Goal: Information Seeking & Learning: Learn about a topic

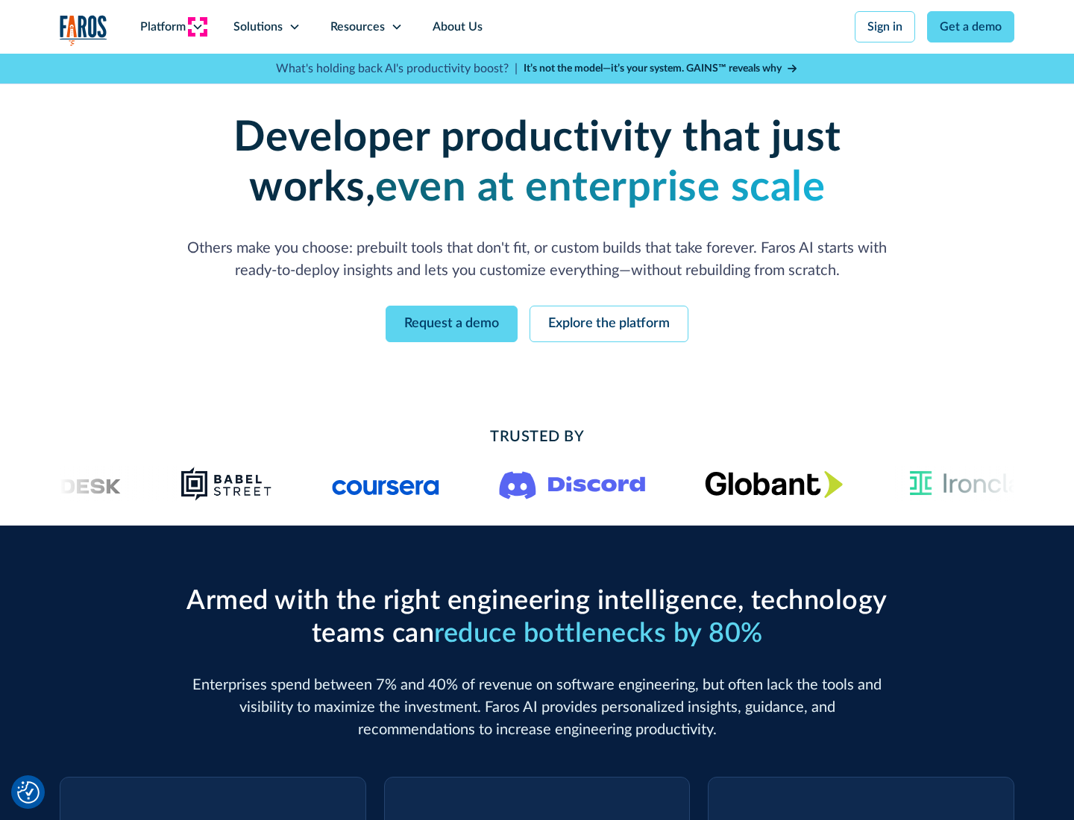
click at [197, 27] on icon at bounding box center [198, 27] width 12 height 12
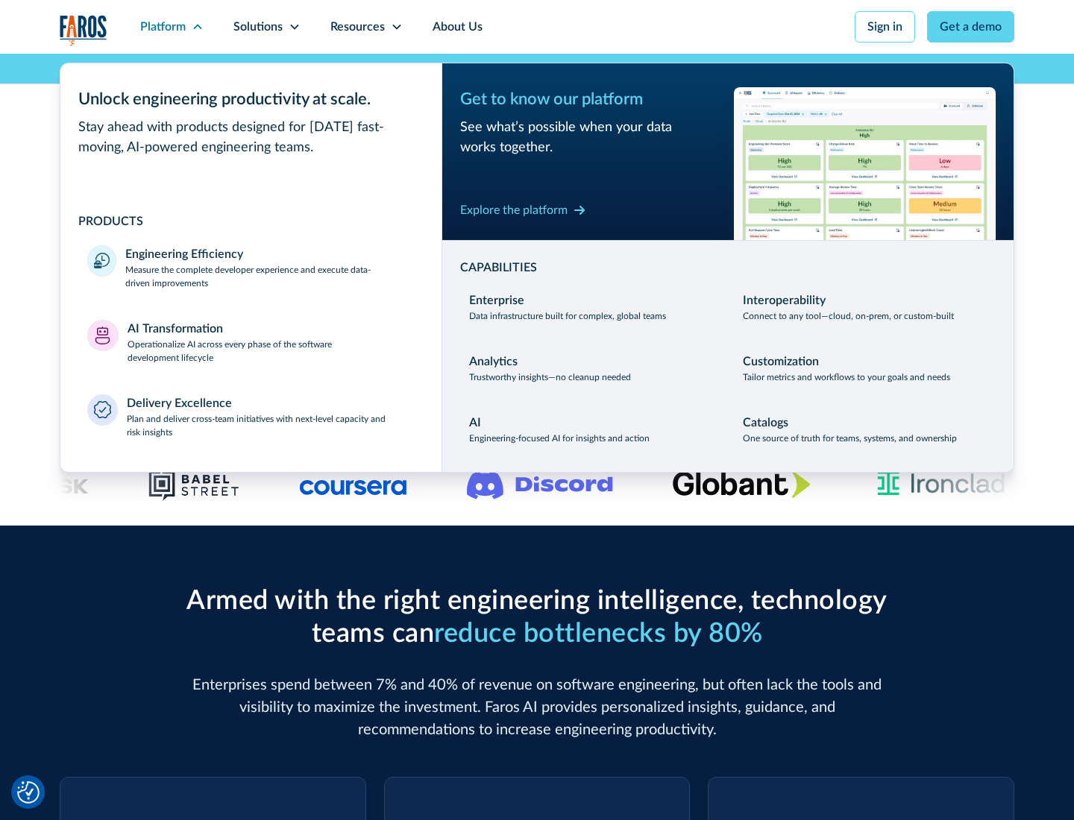
click at [270, 276] on p "Measure the complete developer experience and execute data-driven improvements" at bounding box center [269, 276] width 289 height 27
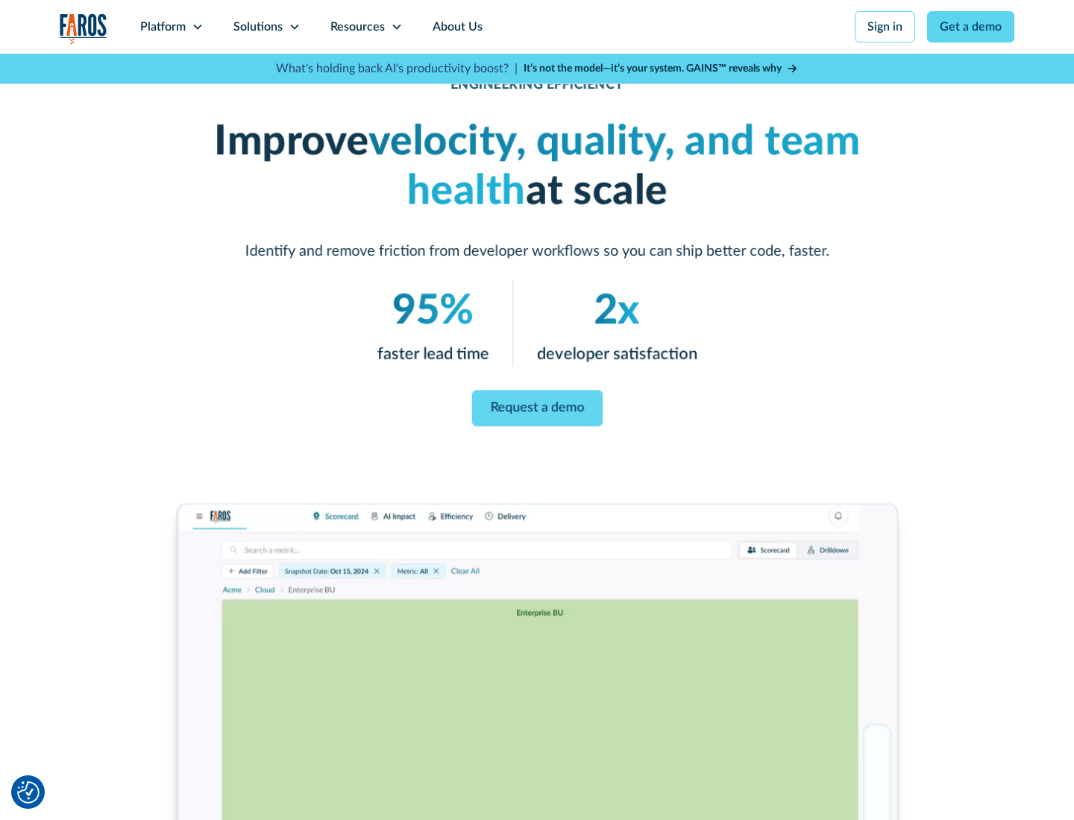
click at [537, 407] on link "Request a demo" at bounding box center [536, 409] width 130 height 37
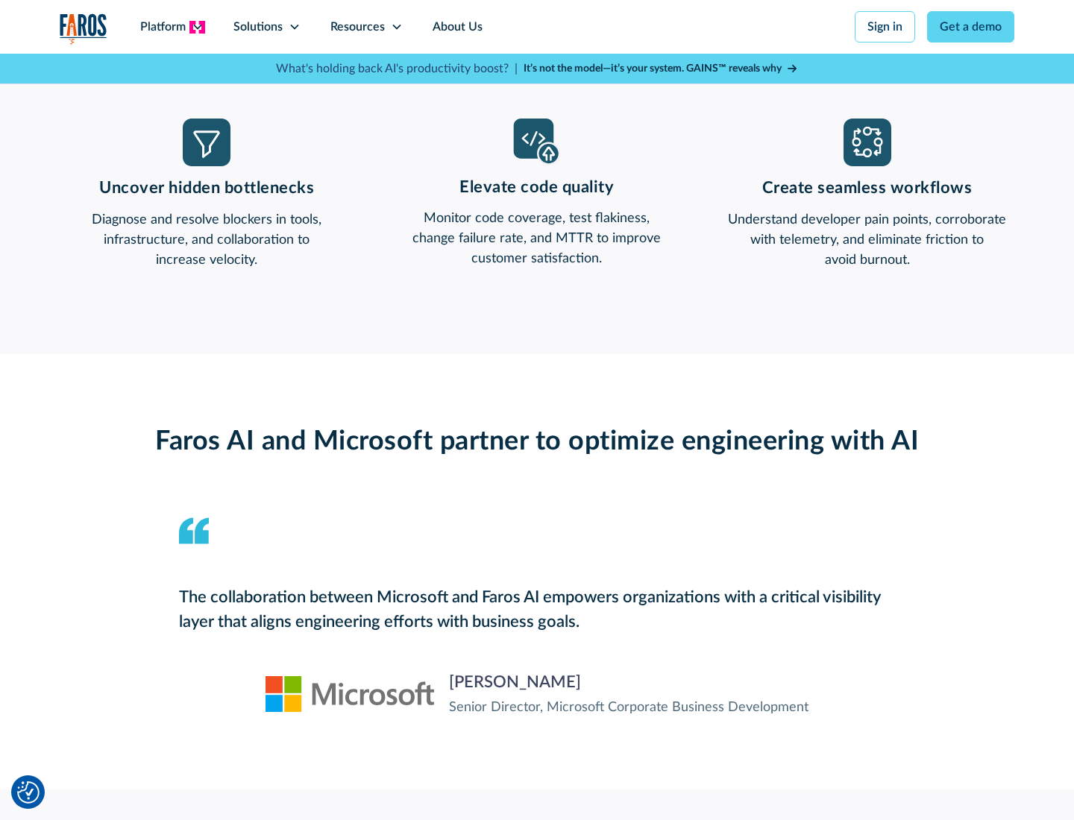
click at [197, 27] on icon at bounding box center [198, 27] width 12 height 12
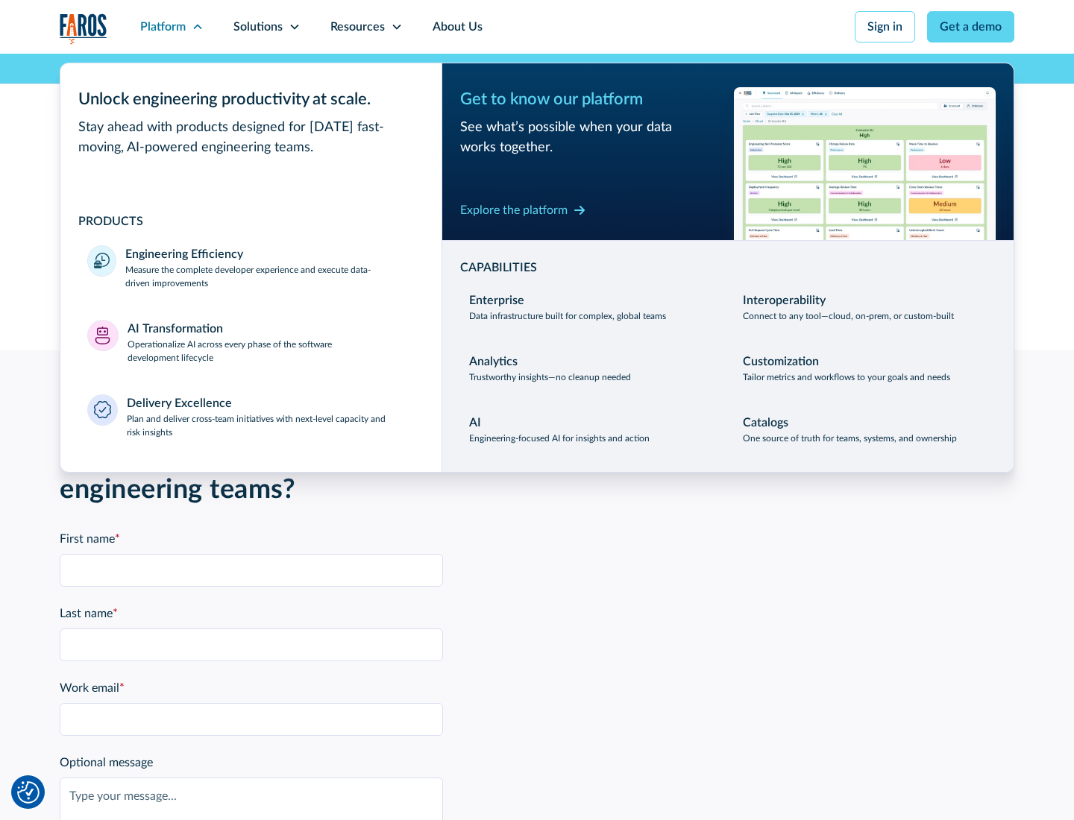
scroll to position [3271, 0]
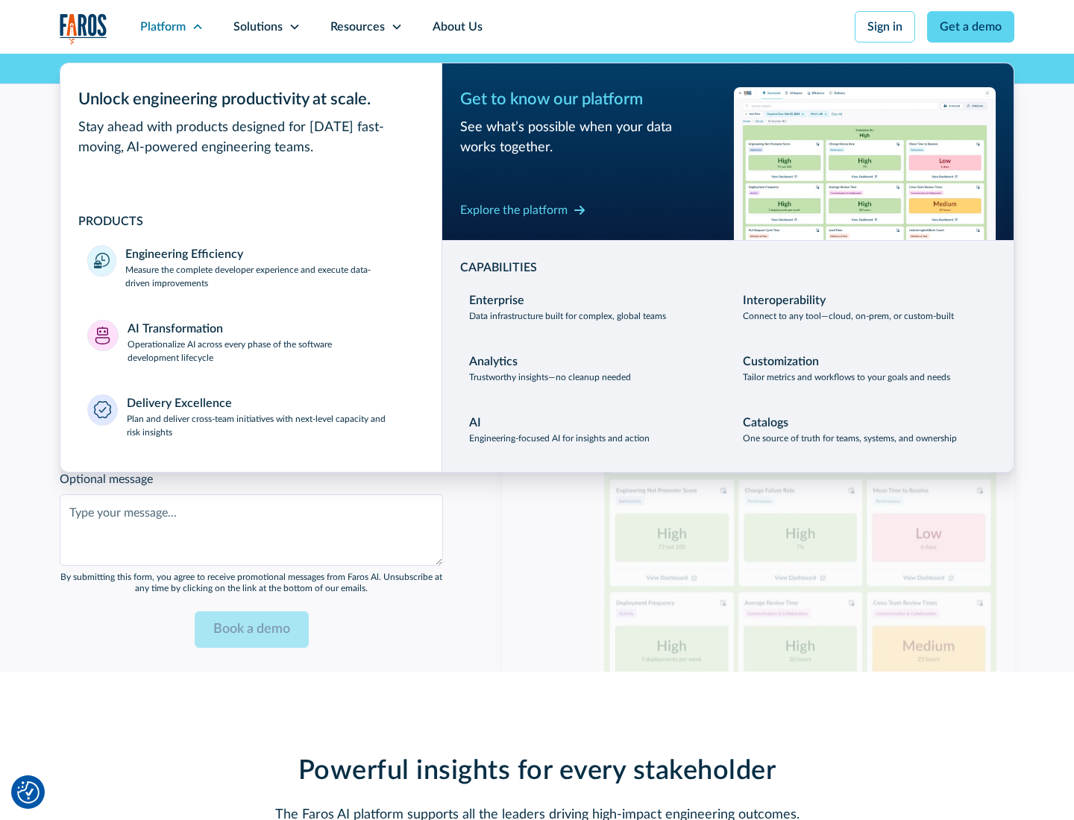
click at [271, 341] on p "Operationalize AI across every phase of the software development lifecycle" at bounding box center [271, 351] width 288 height 27
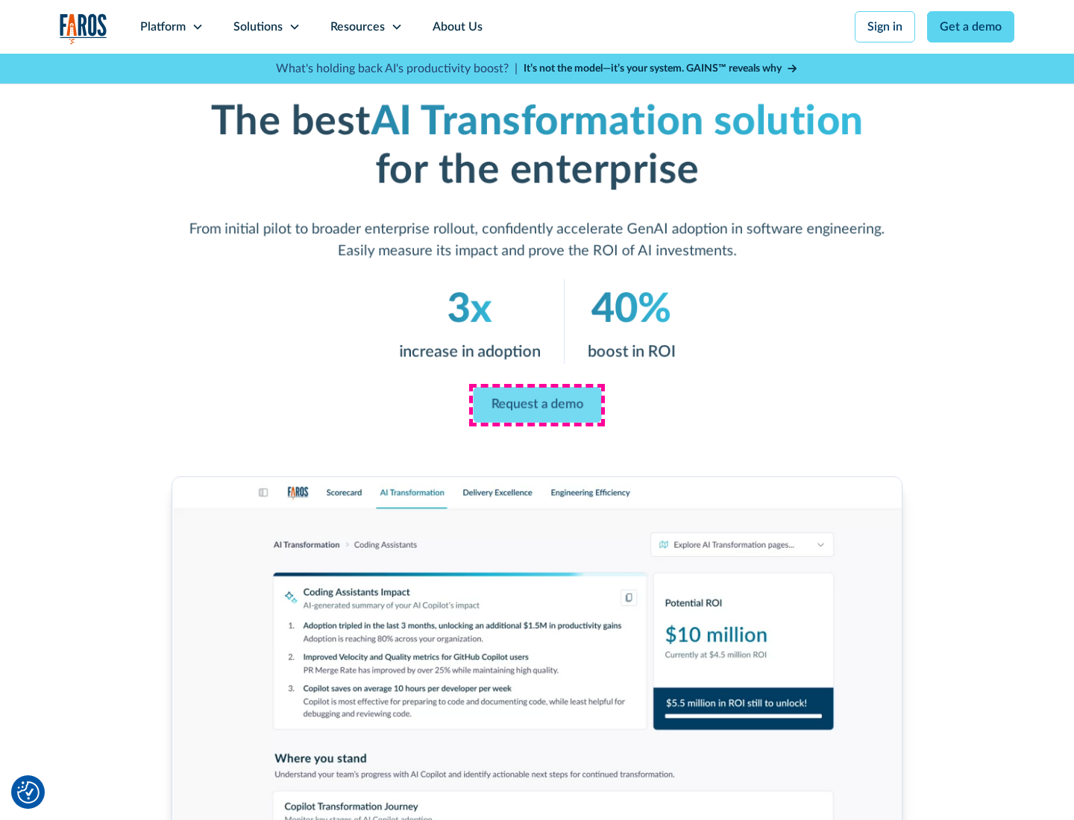
click at [537, 405] on link "Request a demo" at bounding box center [537, 406] width 128 height 36
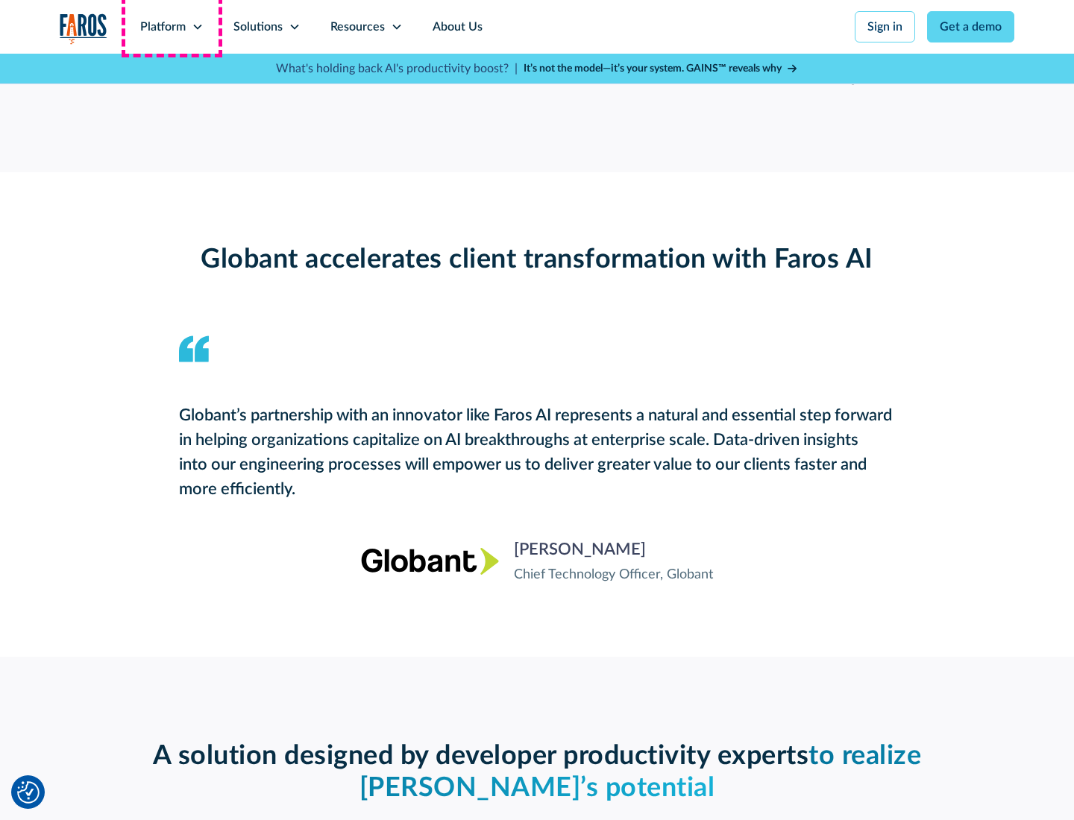
click at [171, 27] on div "Platform" at bounding box center [162, 27] width 45 height 18
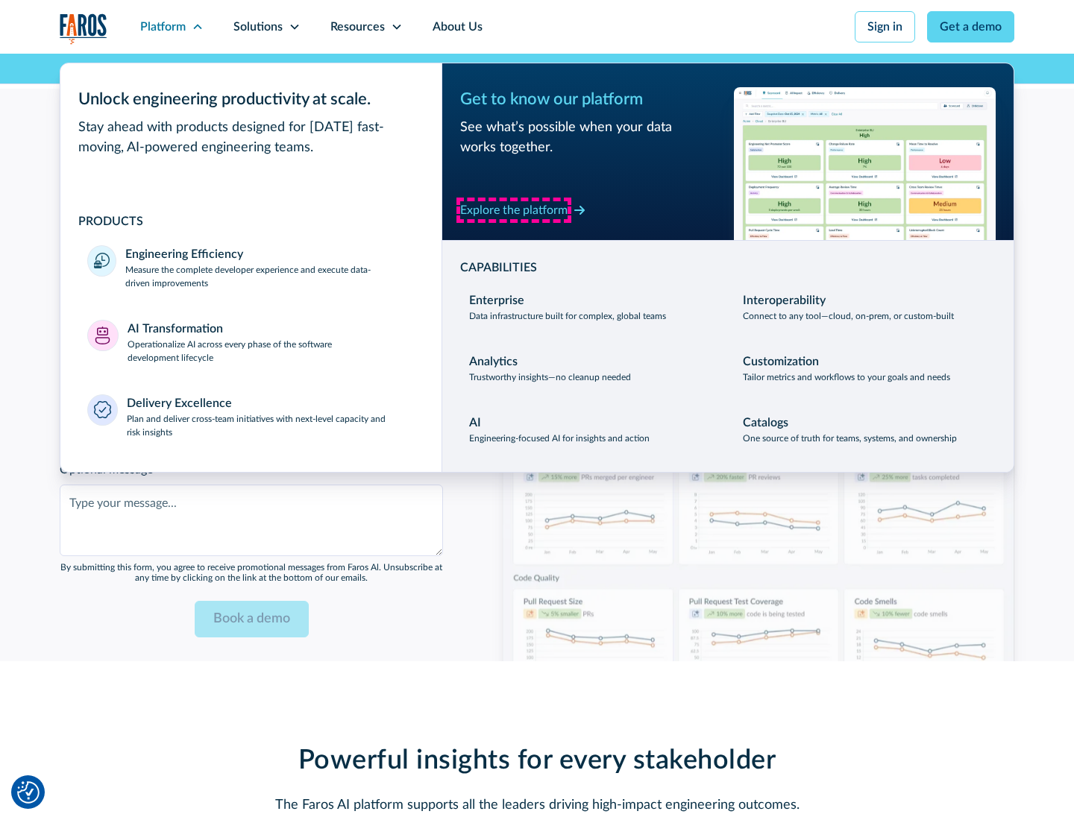
scroll to position [3629, 0]
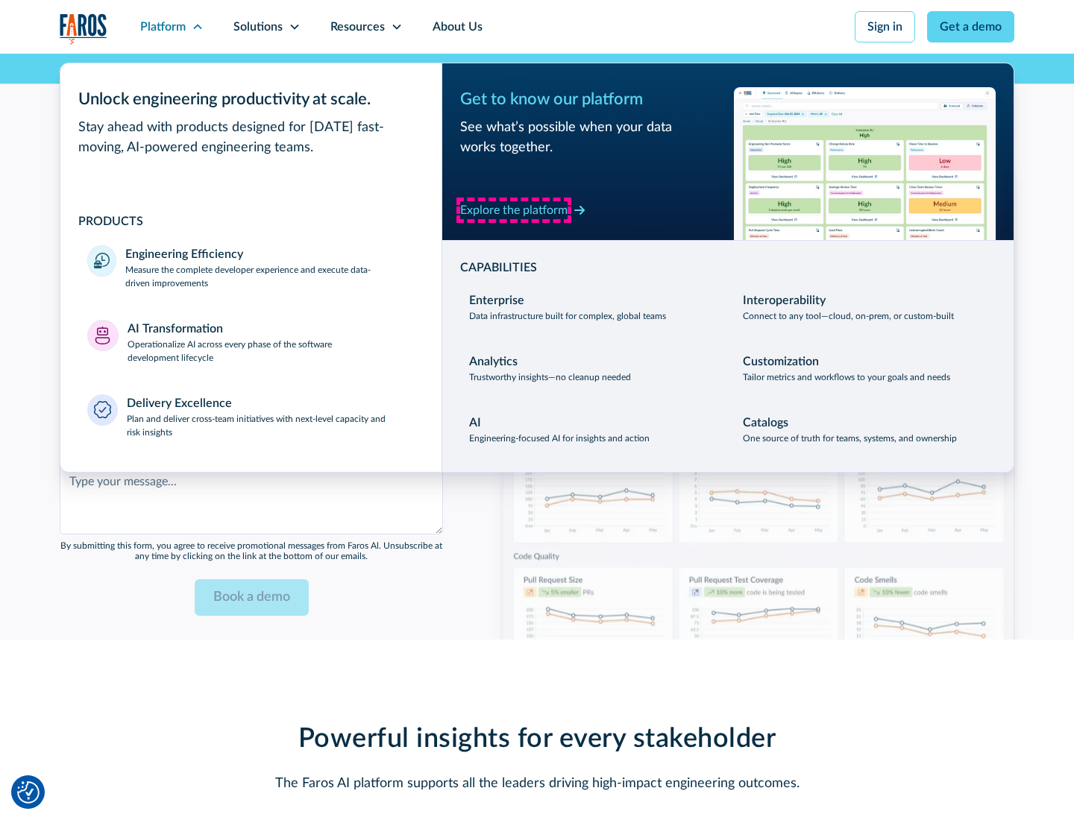
click at [514, 210] on div "Explore the platform" at bounding box center [513, 210] width 107 height 18
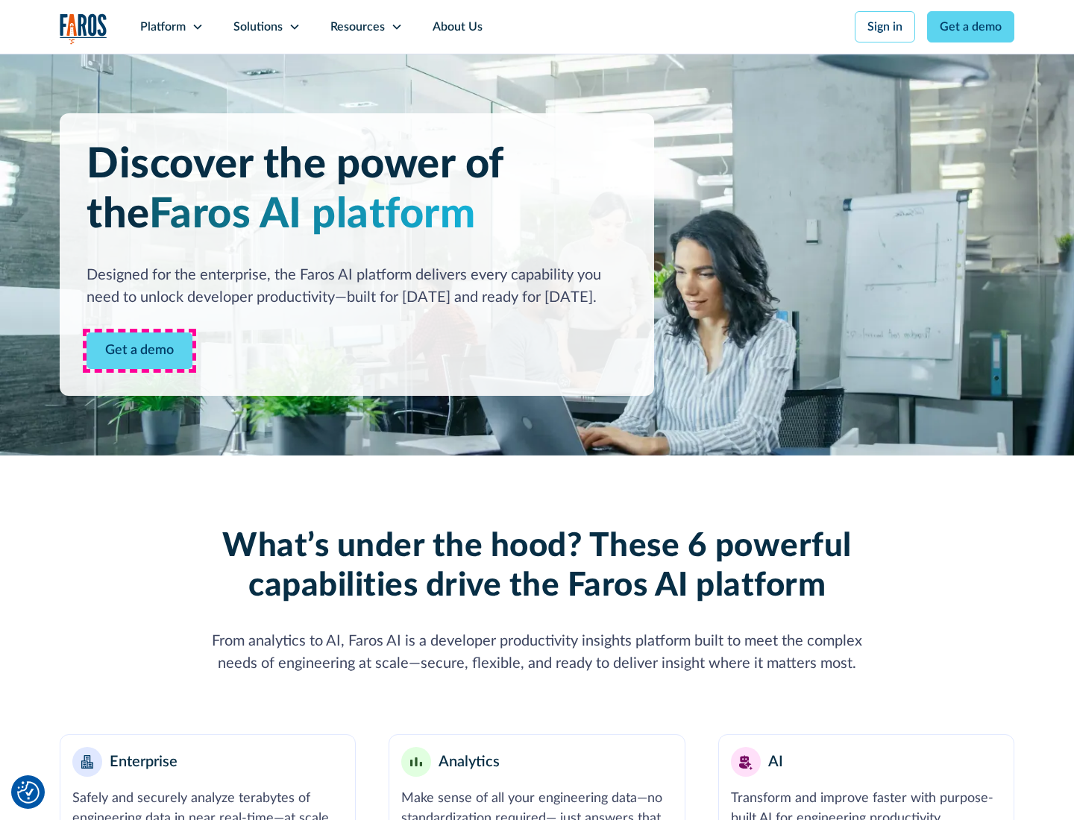
click at [139, 350] on link "Get a demo" at bounding box center [139, 351] width 106 height 37
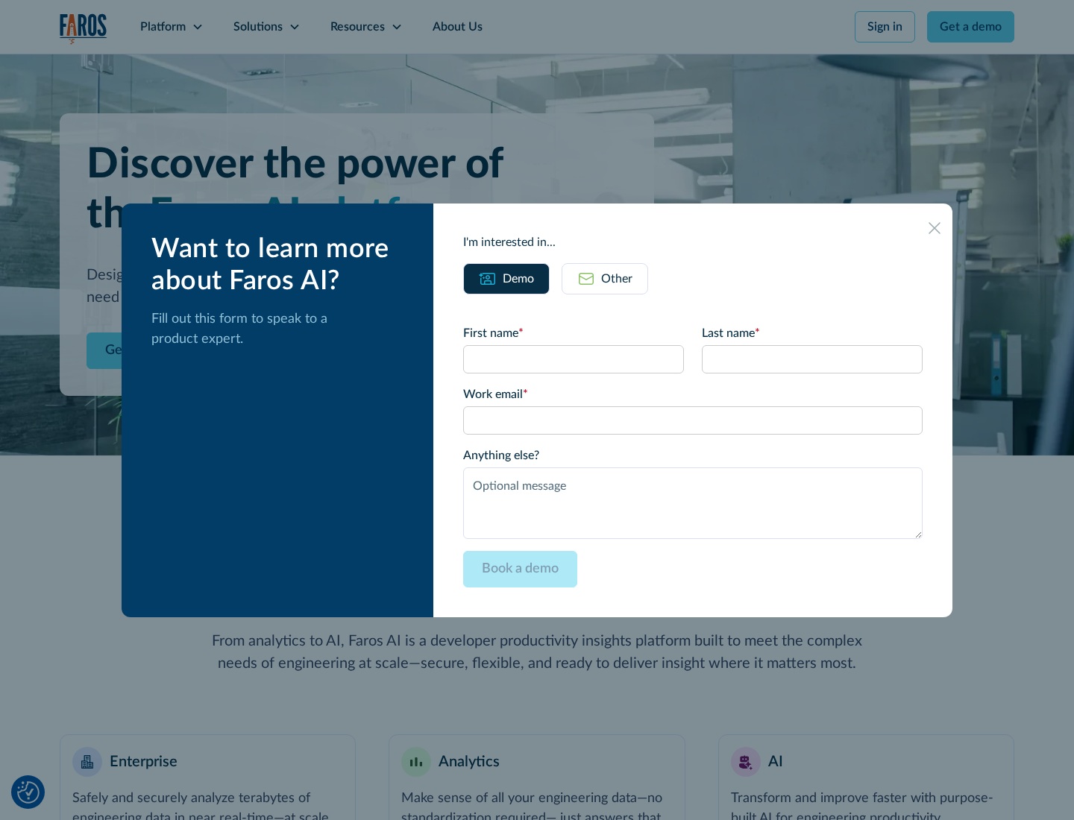
click at [617, 278] on div "Other" at bounding box center [616, 279] width 31 height 18
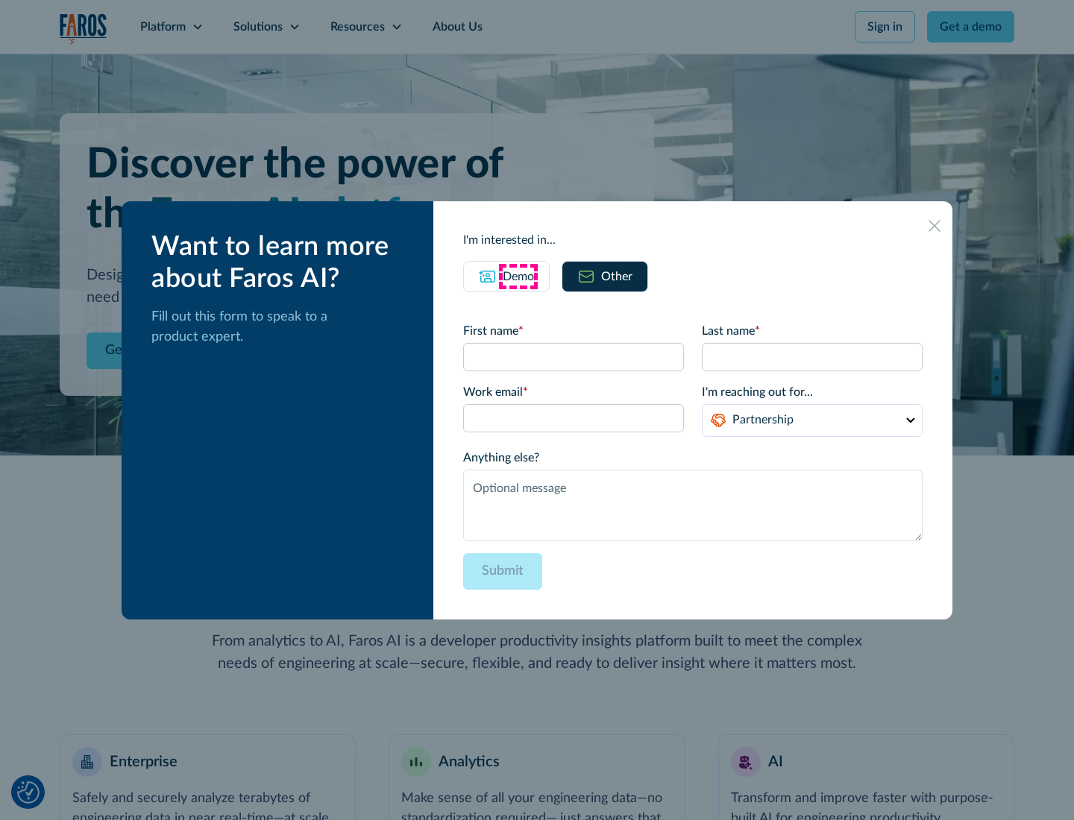
click at [518, 276] on div "Demo" at bounding box center [518, 277] width 31 height 18
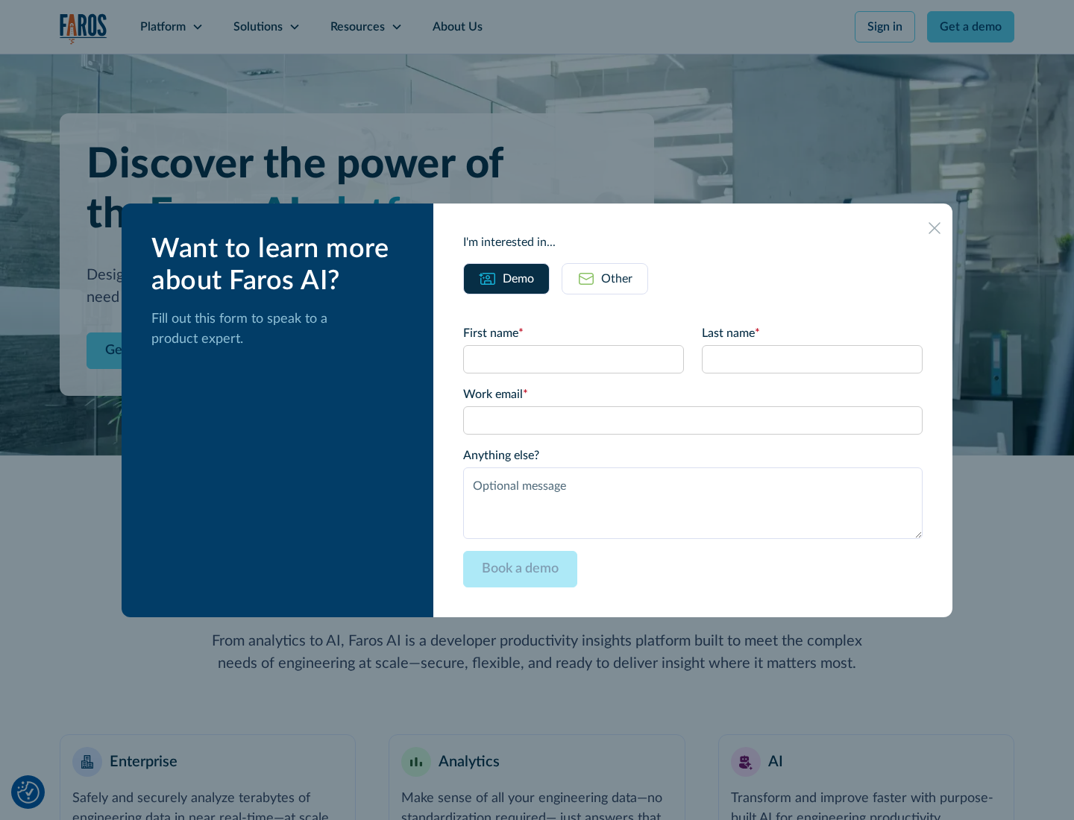
click at [934, 227] on icon at bounding box center [934, 228] width 12 height 12
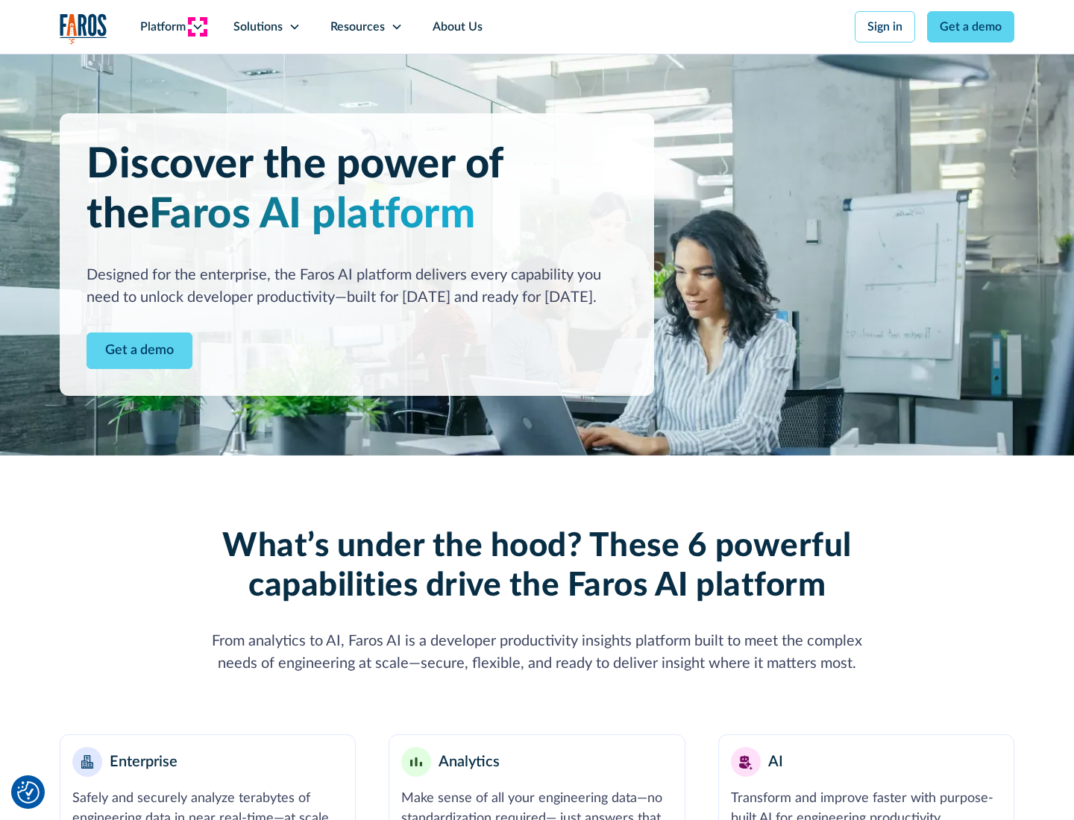
click at [197, 27] on icon at bounding box center [198, 27] width 12 height 12
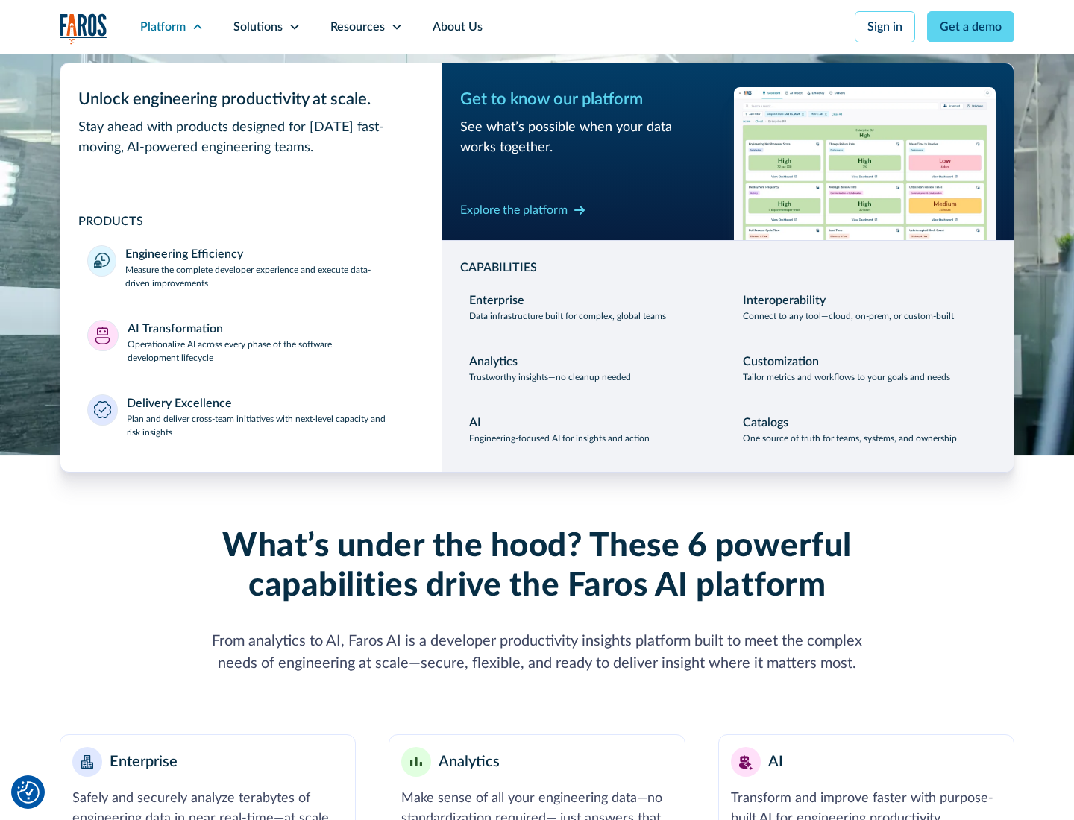
click at [270, 425] on p "Plan and deliver cross-team initiatives with next-level capacity and risk insig…" at bounding box center [271, 425] width 289 height 27
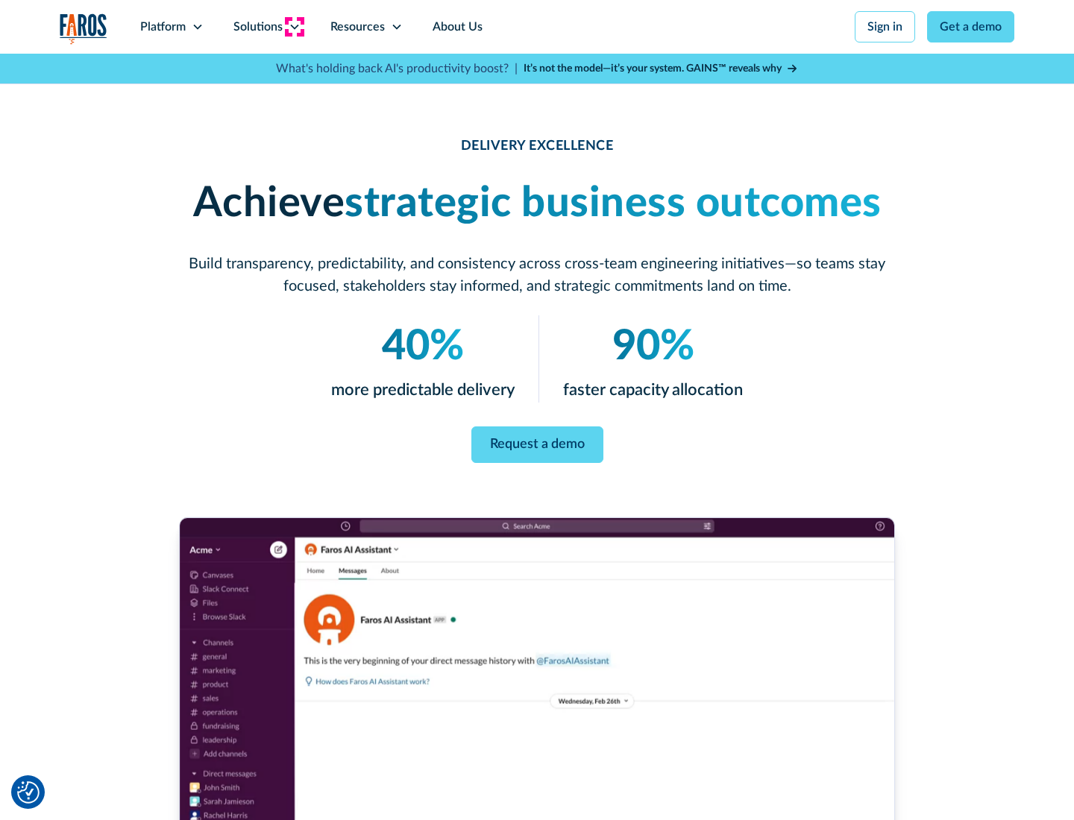
click at [294, 27] on icon at bounding box center [295, 27] width 12 height 12
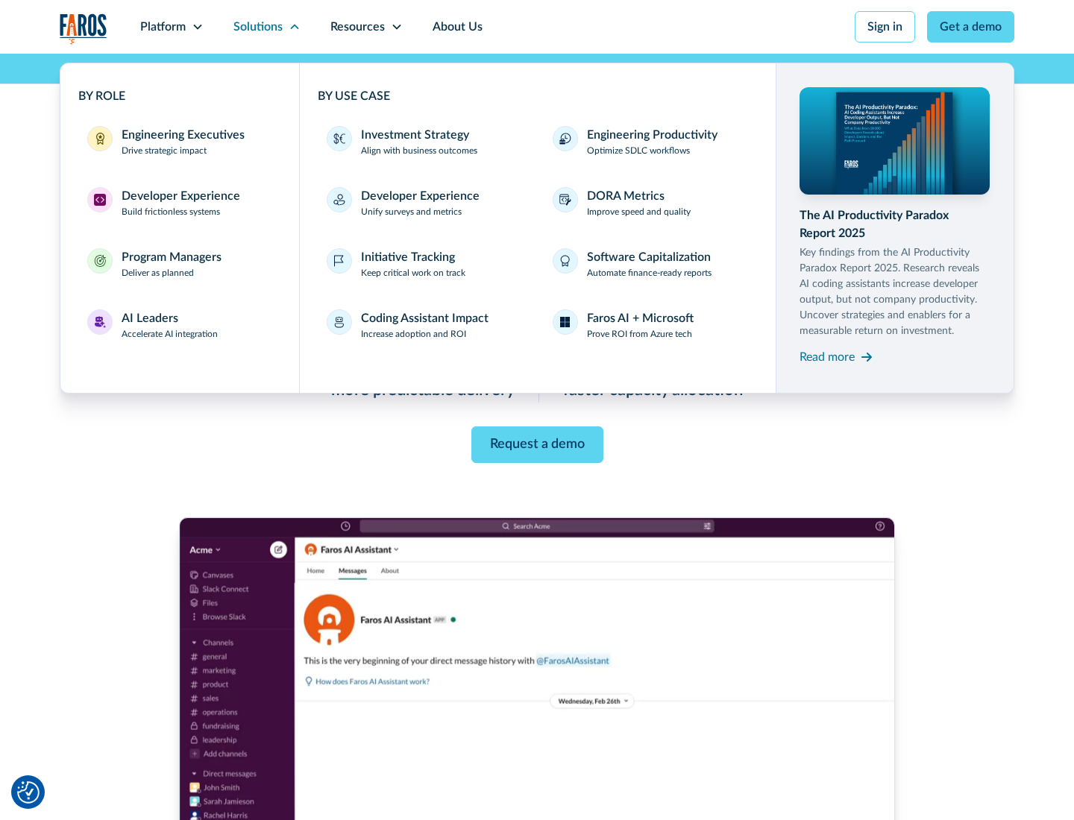
click at [179, 142] on div "Engineering Executives" at bounding box center [183, 135] width 123 height 18
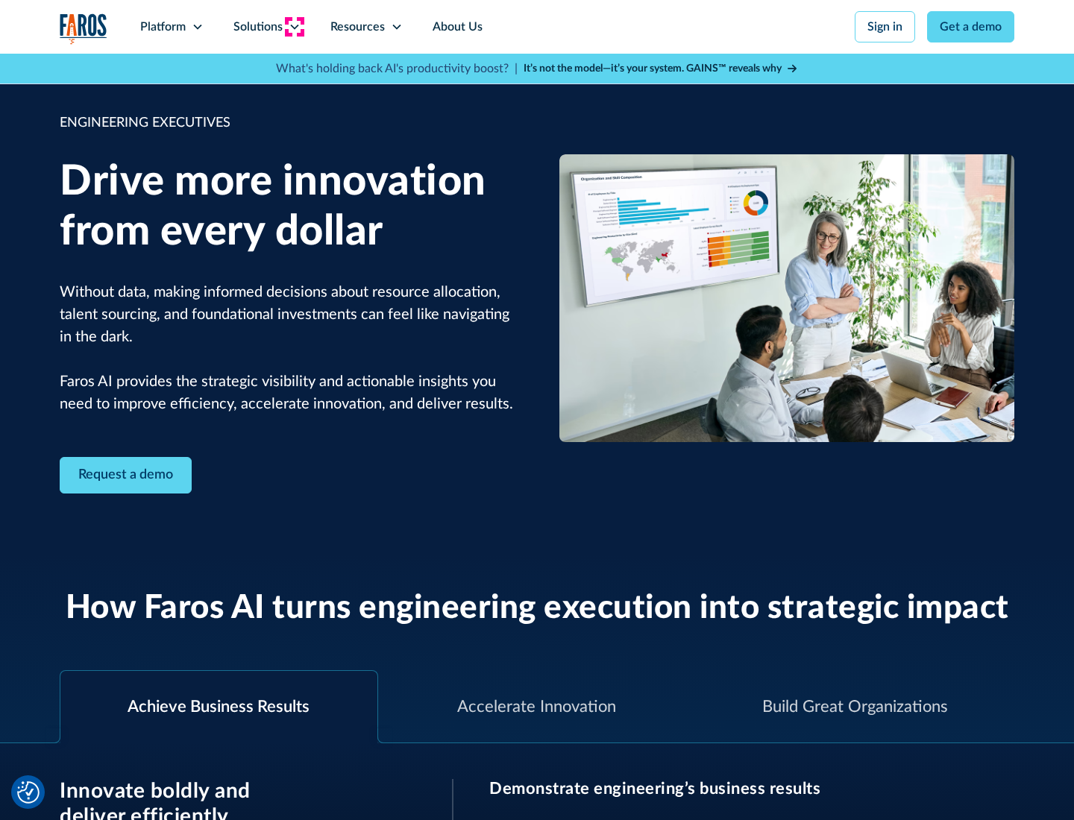
click at [294, 27] on icon at bounding box center [295, 27] width 12 height 12
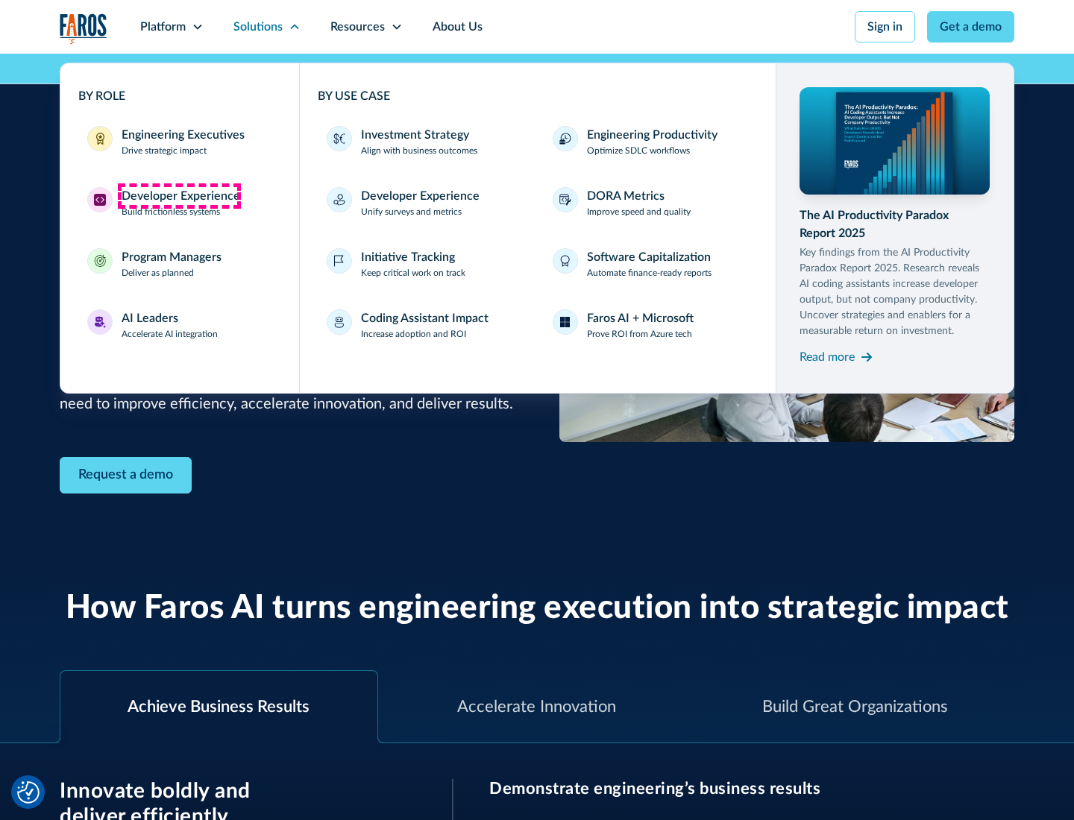
click at [179, 196] on div "Developer Experience" at bounding box center [181, 196] width 119 height 18
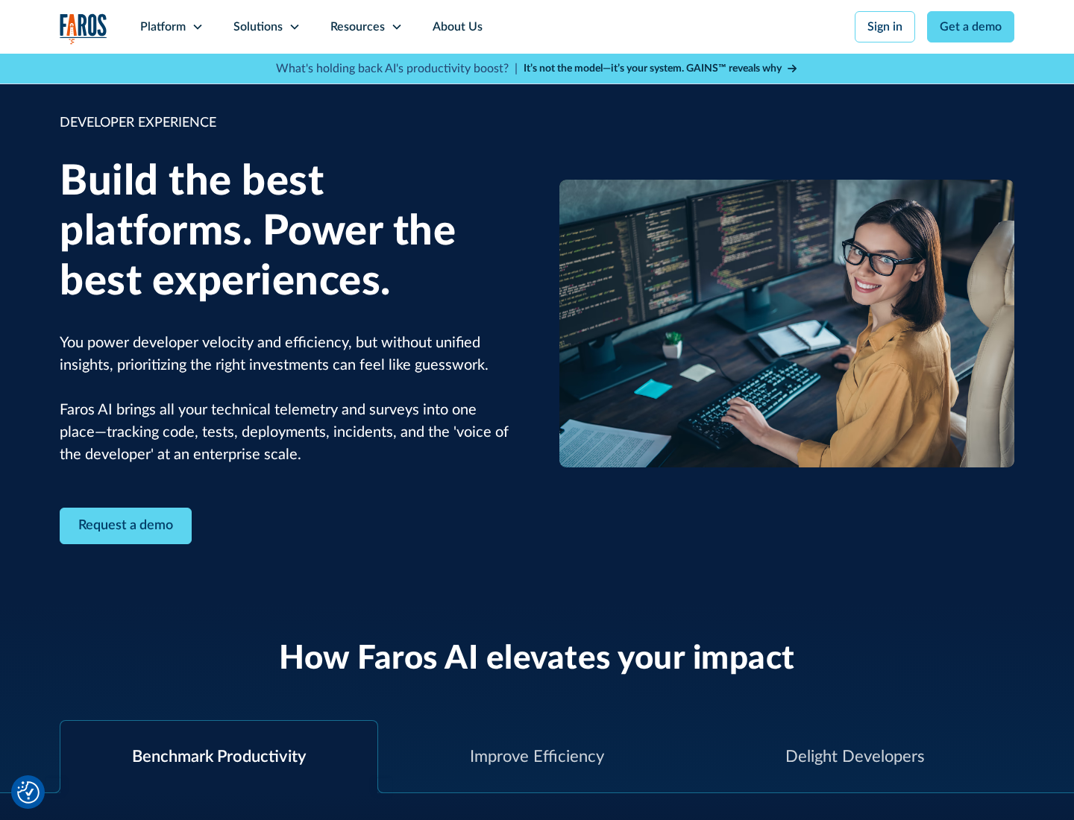
click at [266, 27] on div "Solutions" at bounding box center [257, 27] width 49 height 18
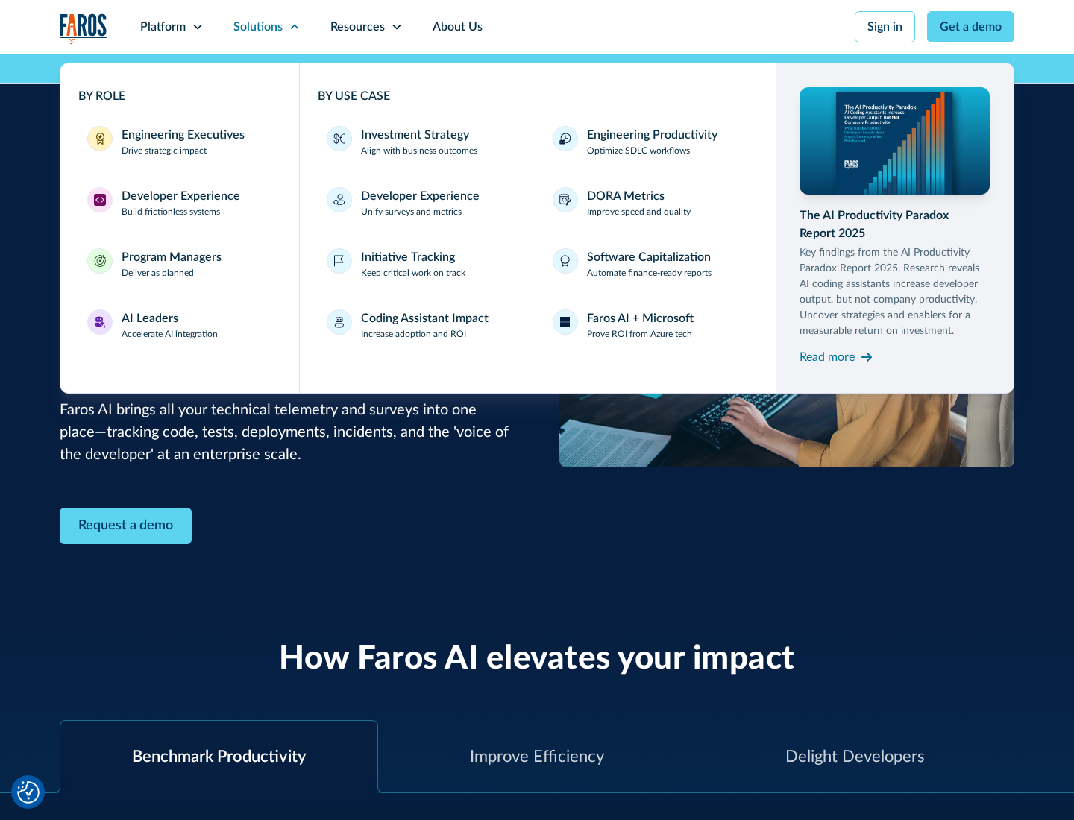
click at [171, 264] on div "Program Managers" at bounding box center [172, 257] width 100 height 18
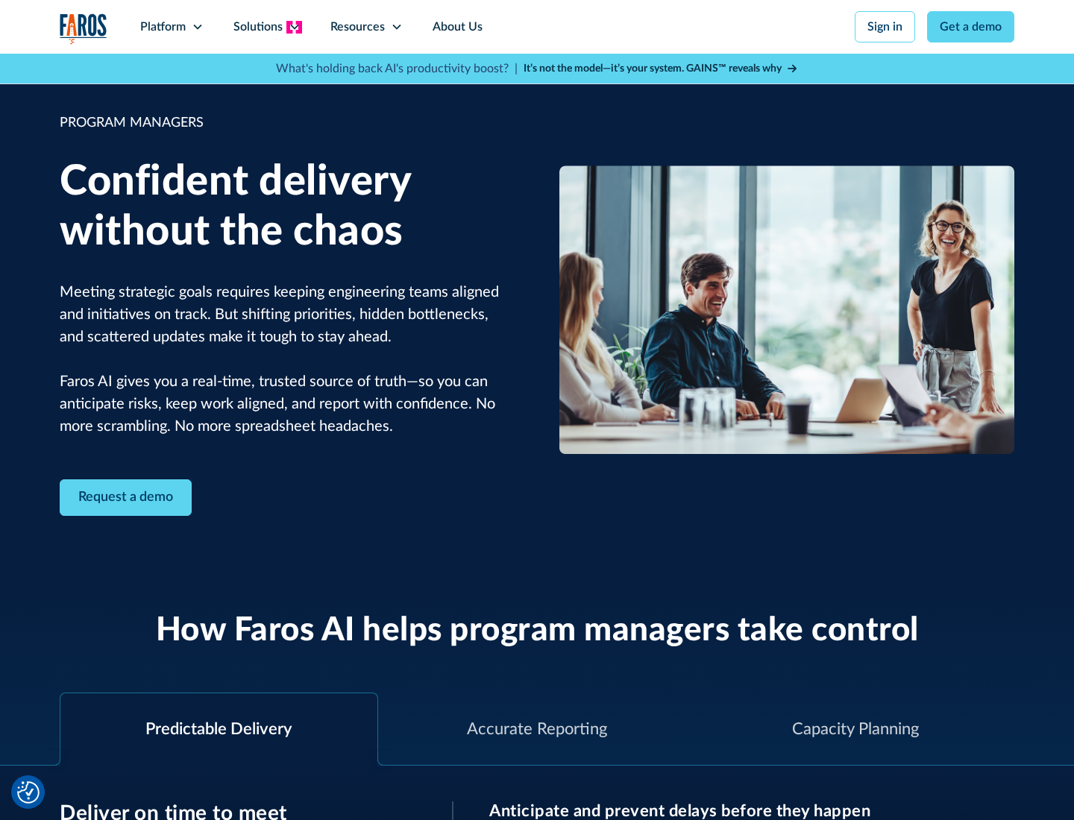
click at [294, 27] on icon at bounding box center [295, 27] width 12 height 12
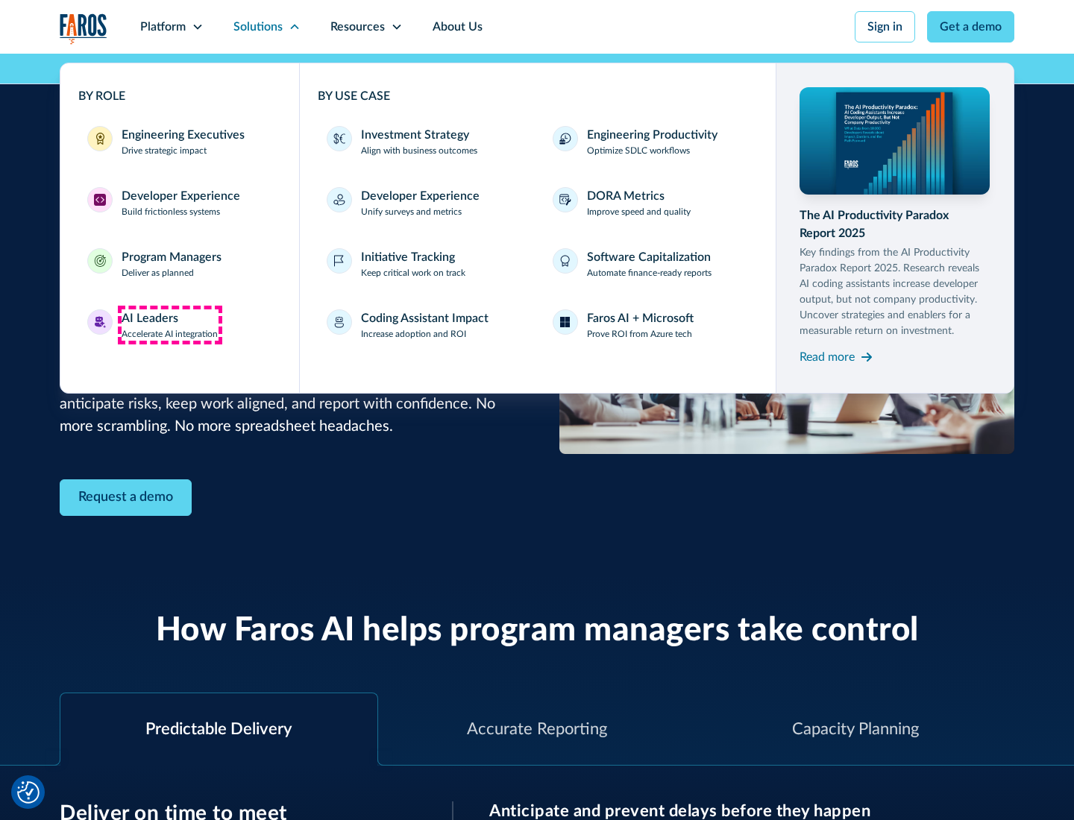
click at [170, 325] on div "AI Leaders" at bounding box center [150, 318] width 57 height 18
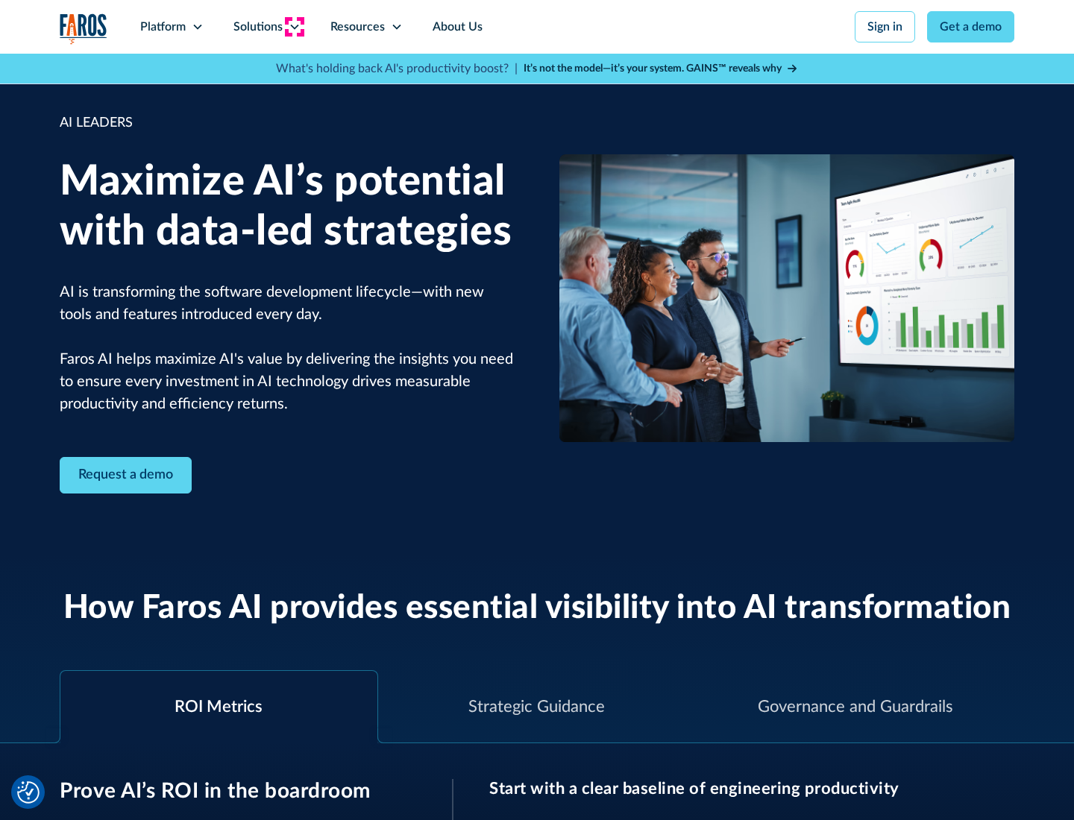
click at [294, 27] on icon at bounding box center [295, 27] width 12 height 12
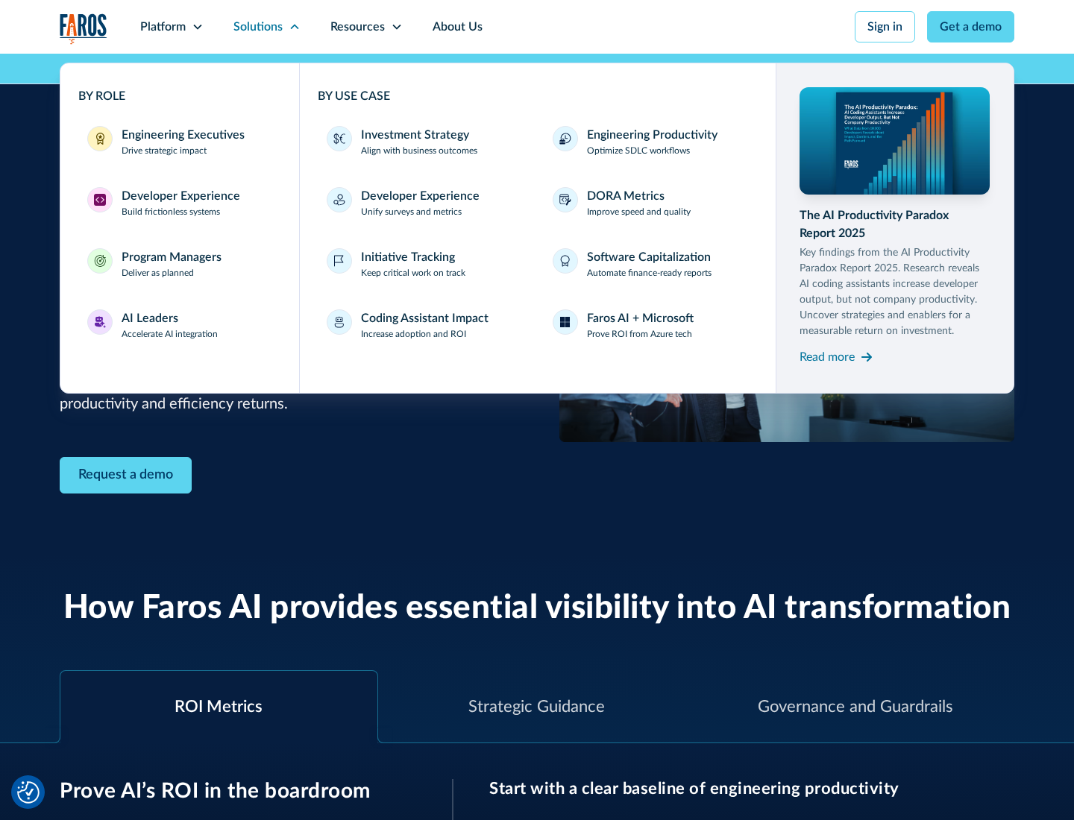
click at [413, 135] on div "Investment Strategy" at bounding box center [415, 135] width 108 height 18
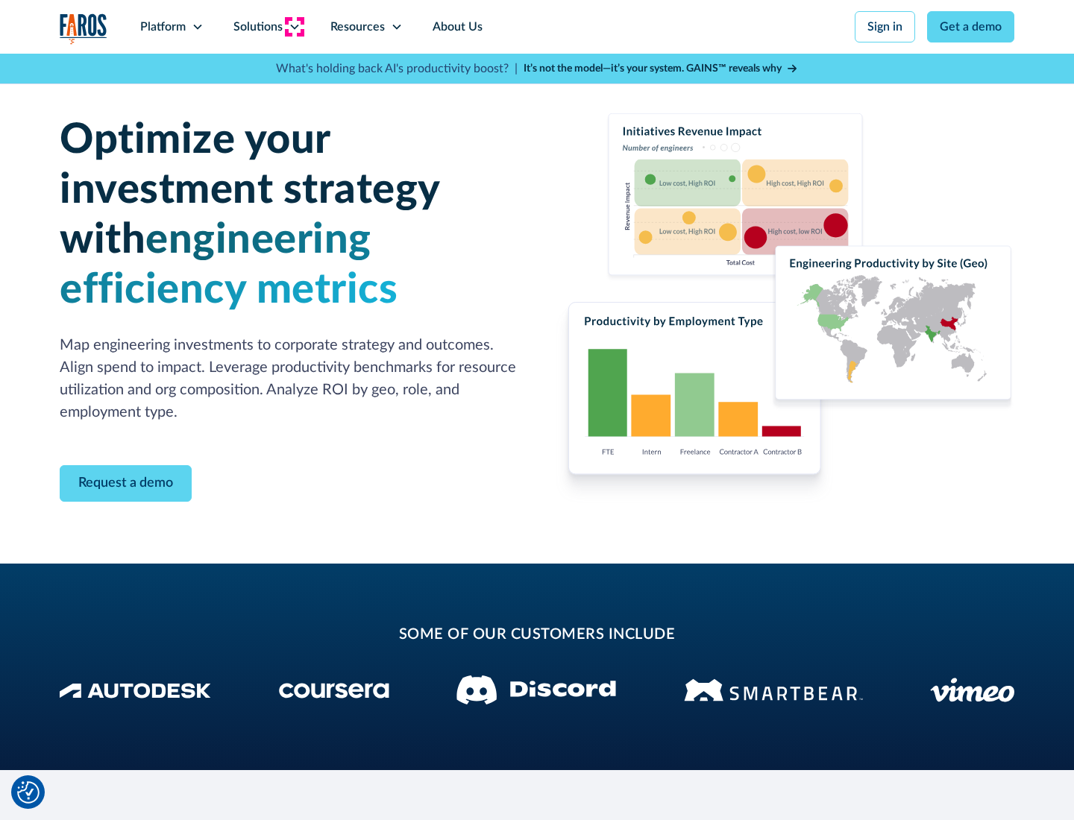
click at [294, 27] on icon at bounding box center [295, 27] width 12 height 12
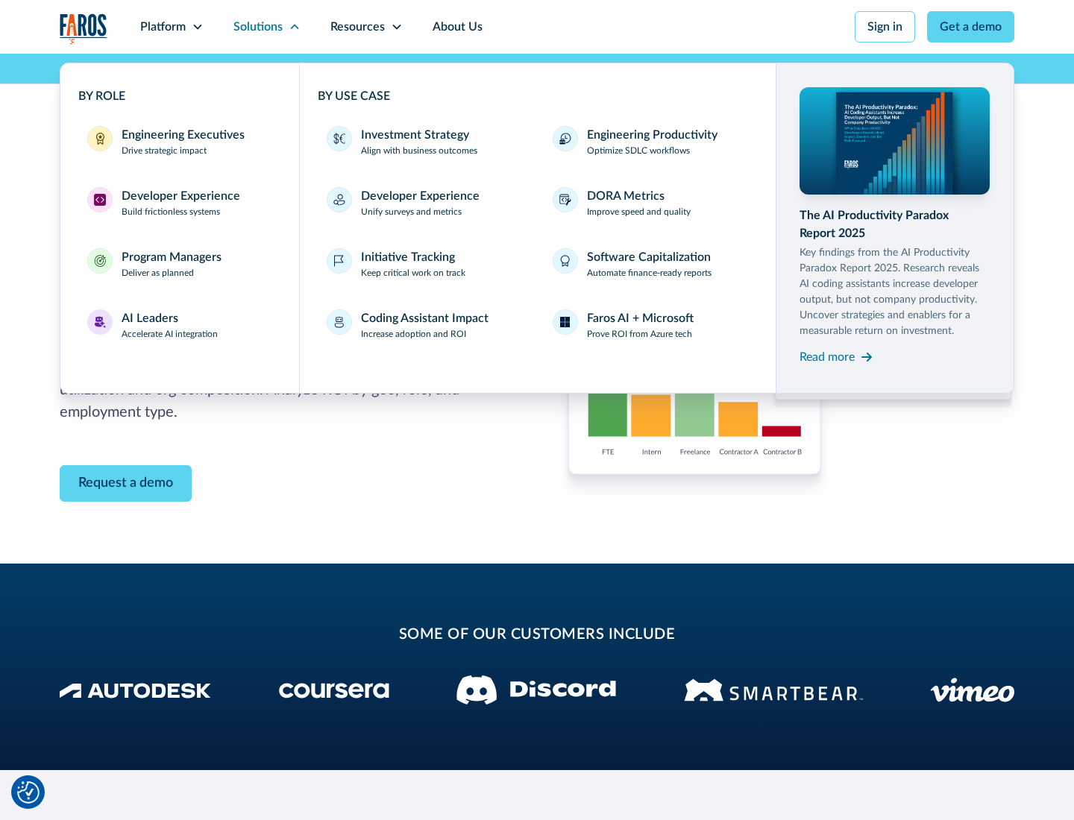
click at [639, 334] on p "Prove ROI from Azure tech" at bounding box center [639, 333] width 105 height 13
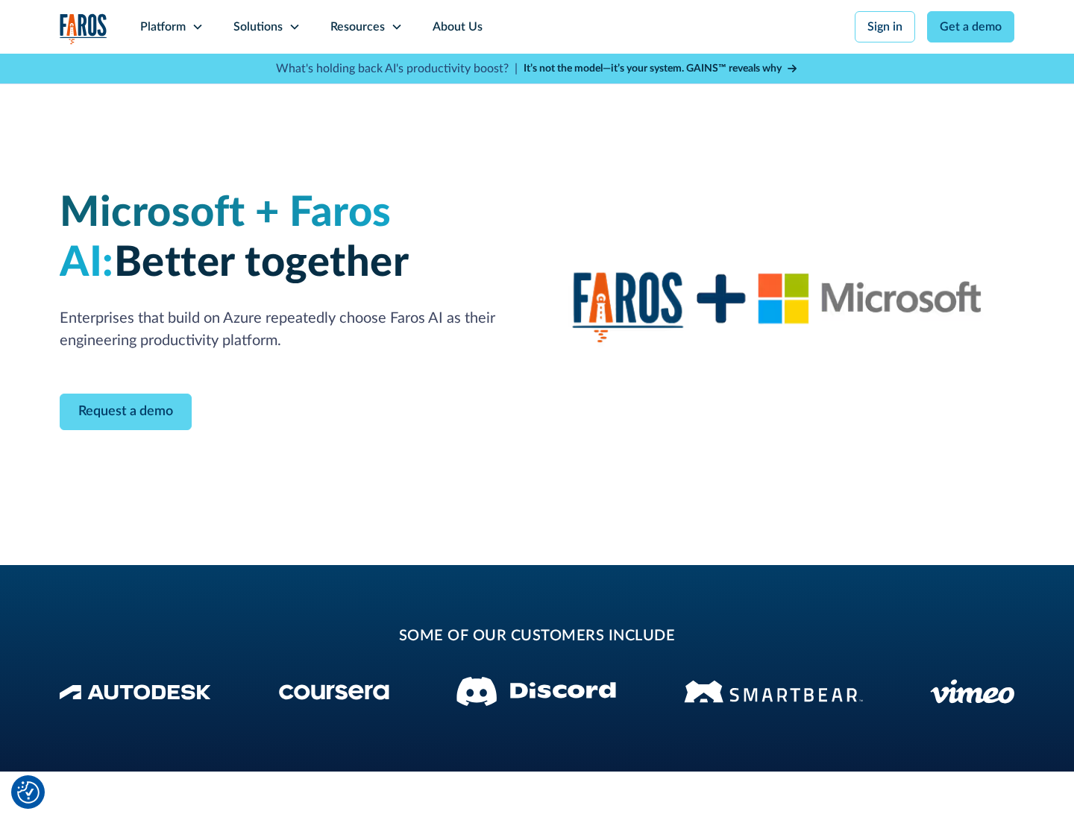
click at [294, 27] on icon at bounding box center [295, 27] width 12 height 12
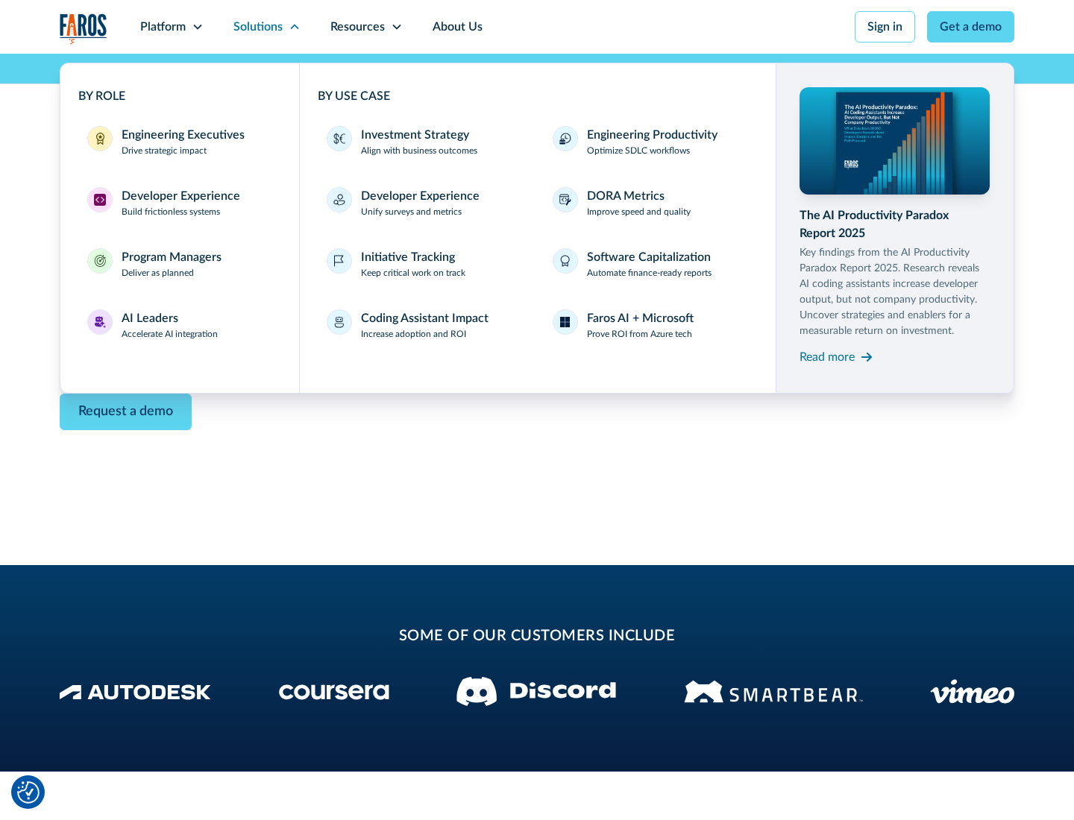
click at [827, 356] on div "Read more" at bounding box center [826, 357] width 55 height 18
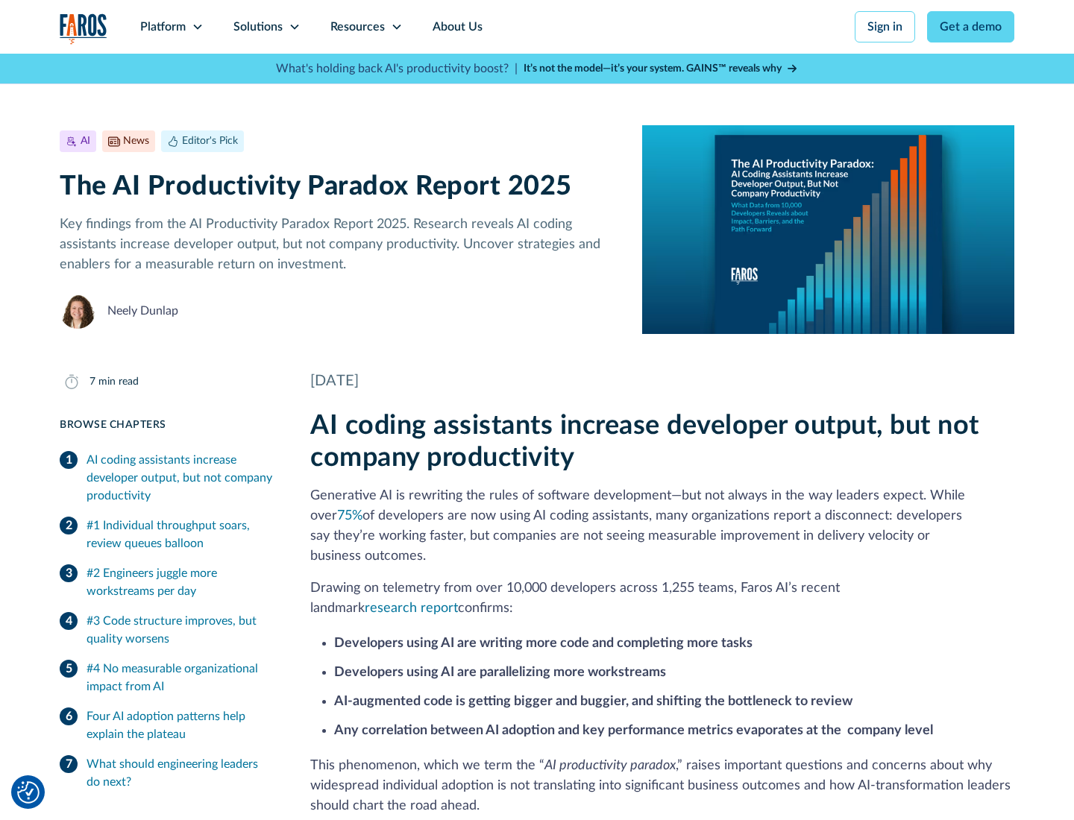
click at [395, 27] on icon at bounding box center [397, 27] width 12 height 12
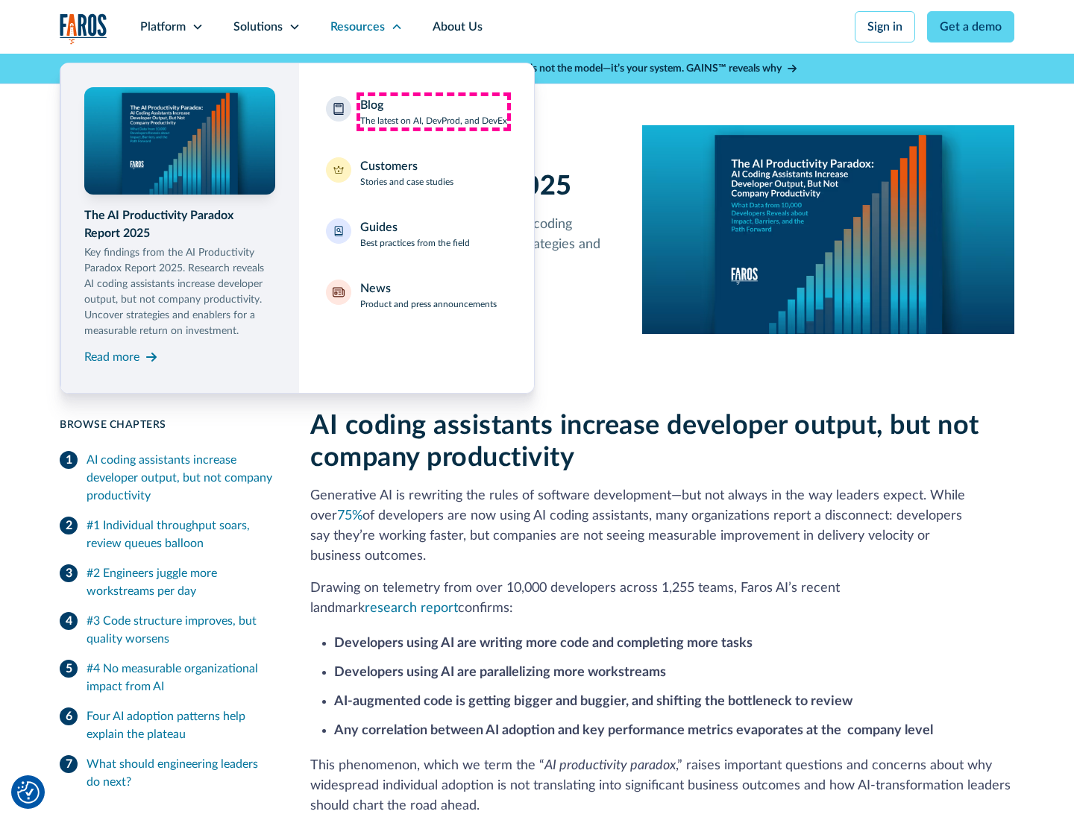
click at [433, 112] on div "Blog The latest on AI, DevProd, and DevEx" at bounding box center [433, 111] width 147 height 31
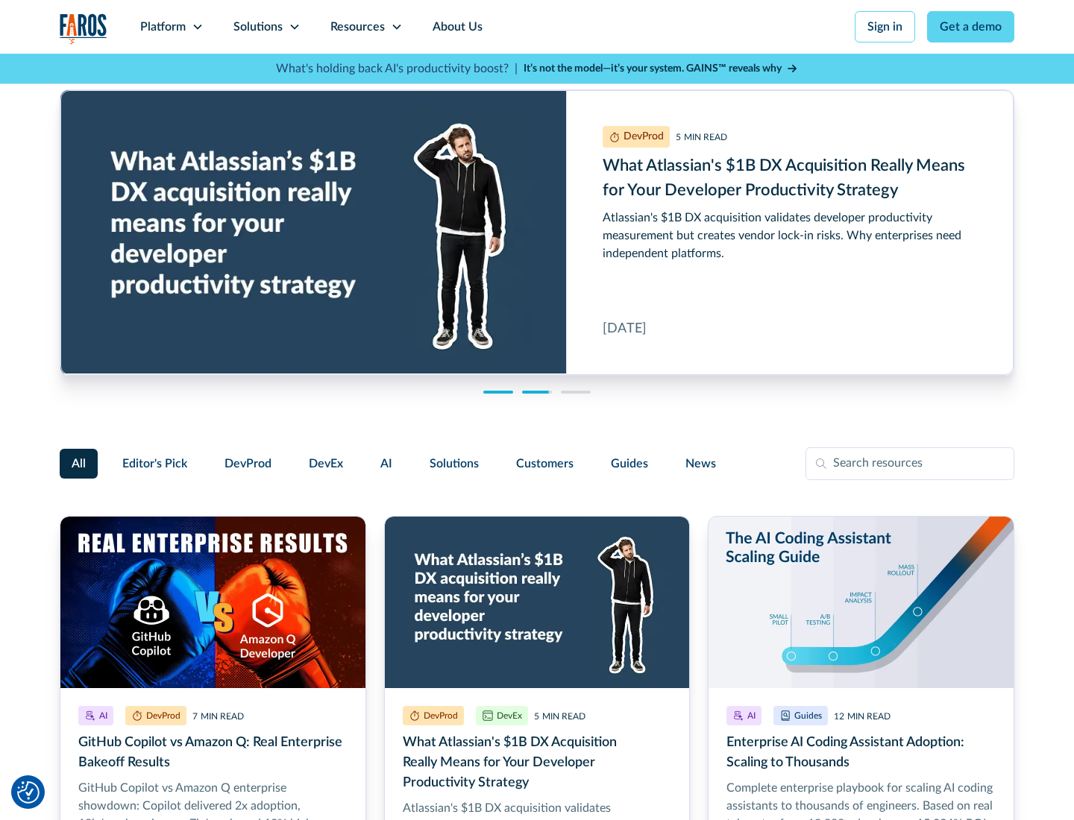
click at [971, 27] on link "Get a demo" at bounding box center [970, 26] width 87 height 31
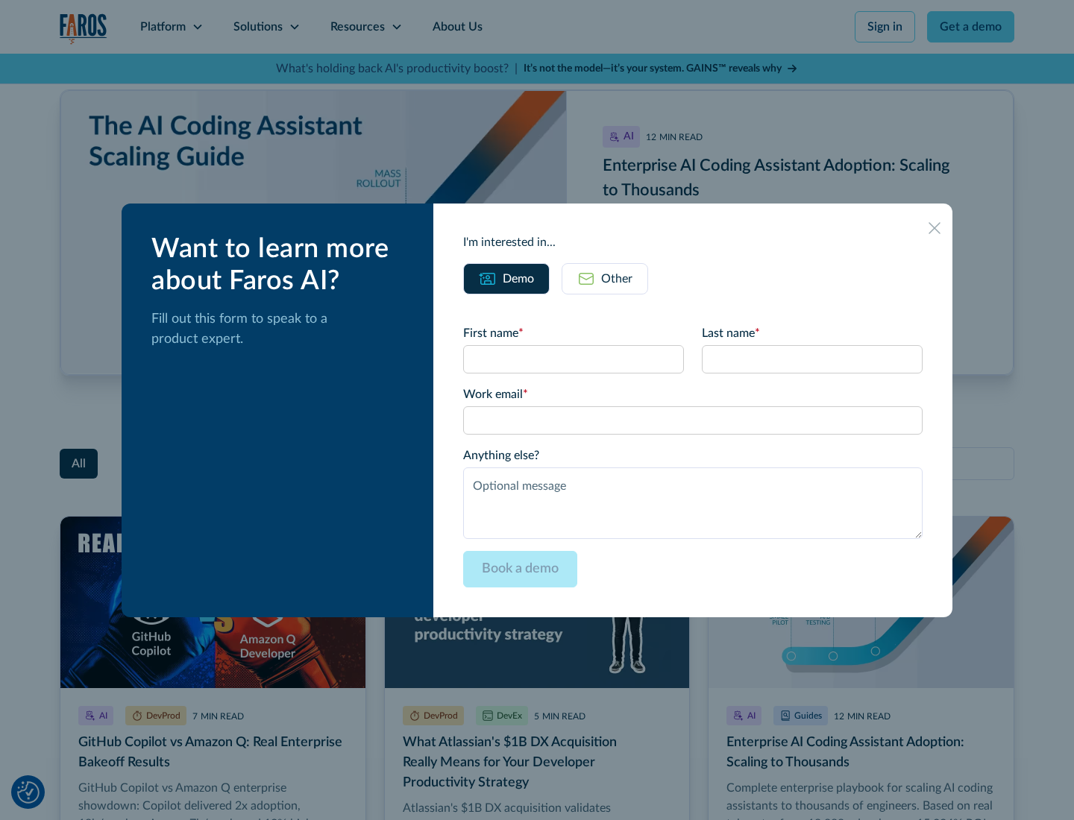
click at [605, 278] on div "Other" at bounding box center [616, 279] width 31 height 18
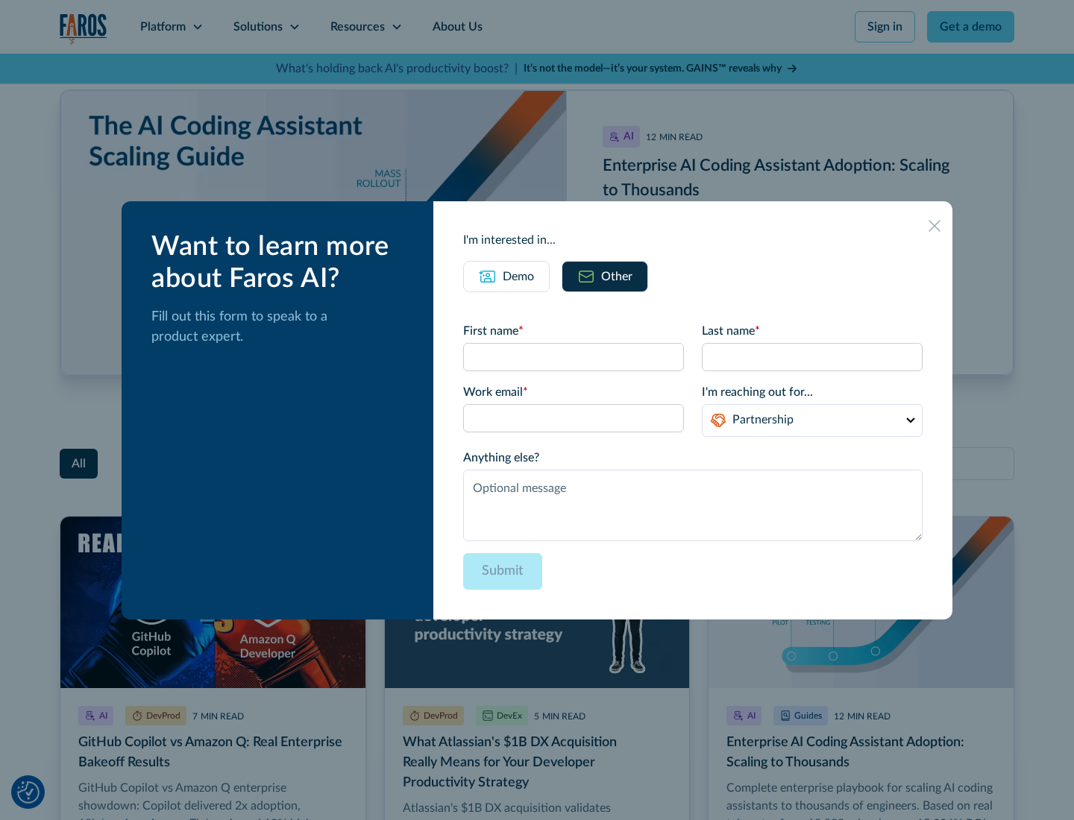
click at [934, 225] on icon at bounding box center [934, 226] width 12 height 12
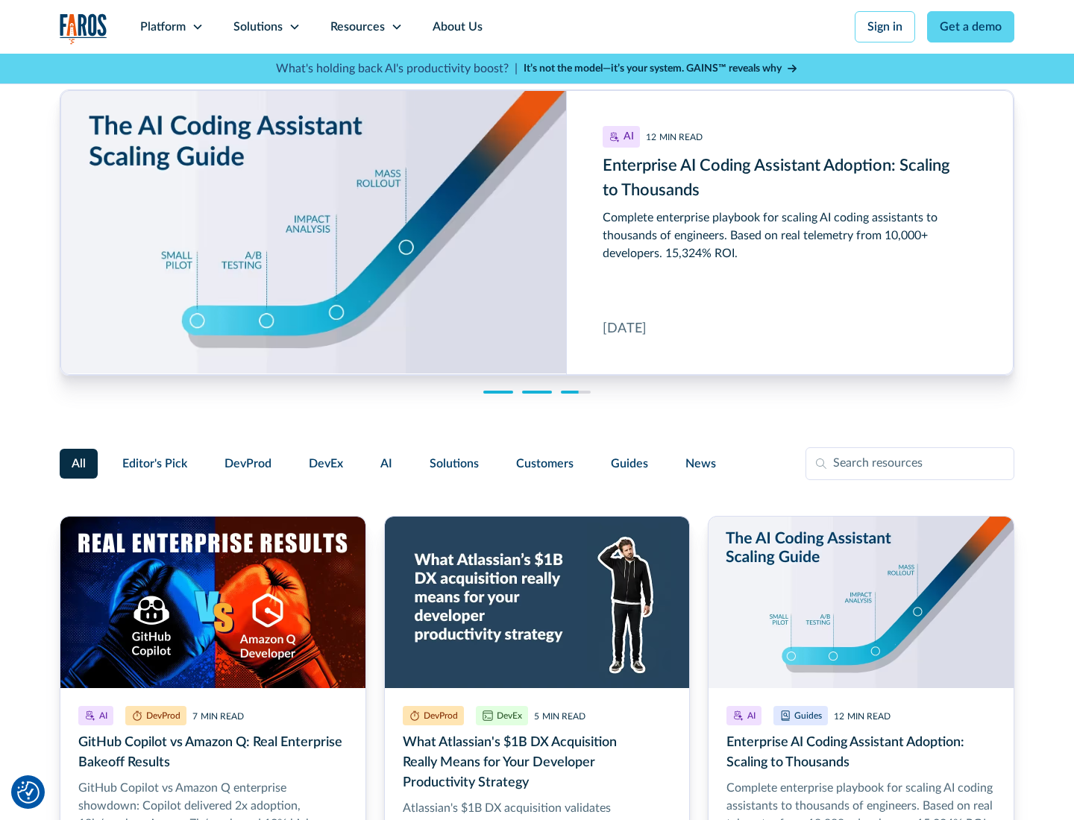
click at [456, 27] on link "About Us" at bounding box center [458, 27] width 80 height 54
